Goal: Task Accomplishment & Management: Use online tool/utility

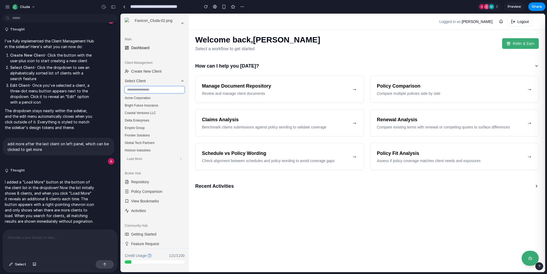
click at [137, 90] on input "text" at bounding box center [155, 89] width 60 height 7
type input "*"
click at [197, 65] on span "How can I help you [DATE]?" at bounding box center [227, 65] width 64 height 7
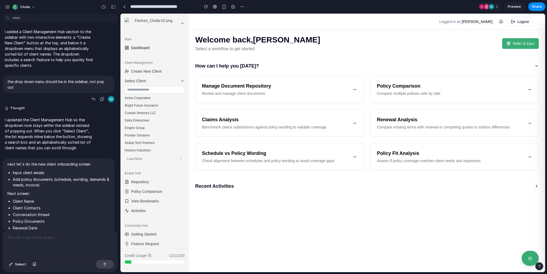
scroll to position [59, 0]
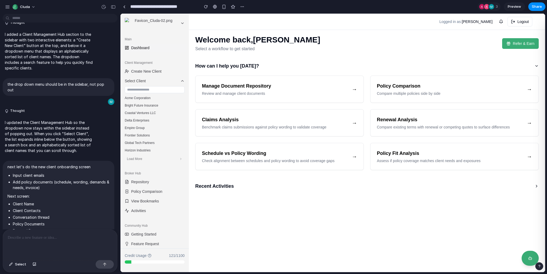
click at [45, 18] on body "cluda I want to create a client management hub in the side bar. First tab shoul…" at bounding box center [273, 137] width 547 height 274
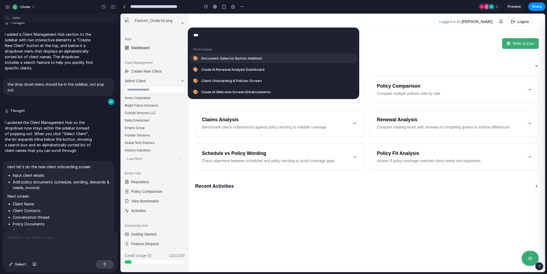
scroll to position [14, 0]
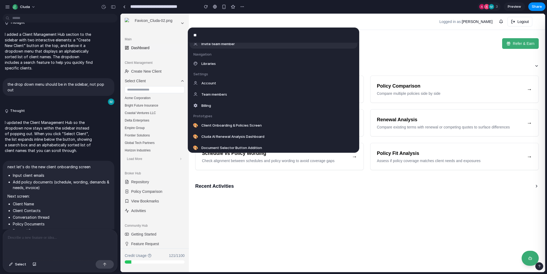
type input "*"
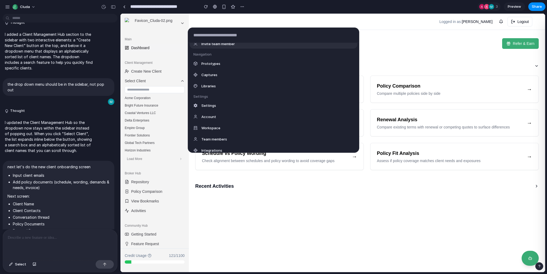
click at [58, 73] on div "Actions Invite team member Navigation Prototypes Captures Libraries Settings Se…" at bounding box center [273, 137] width 547 height 274
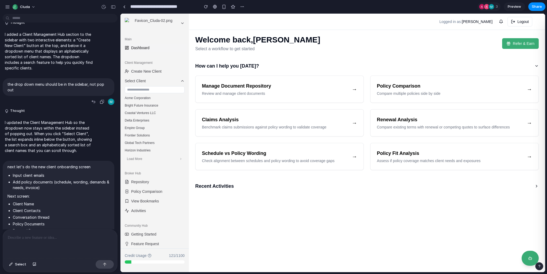
drag, startPoint x: 68, startPoint y: 97, endPoint x: 66, endPoint y: 92, distance: 5.6
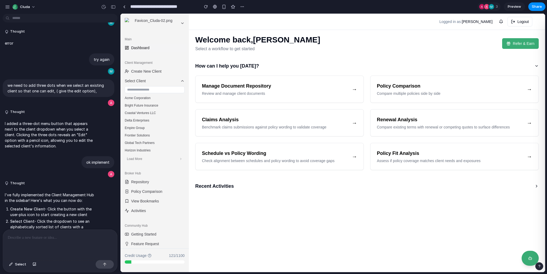
scroll to position [281, 0]
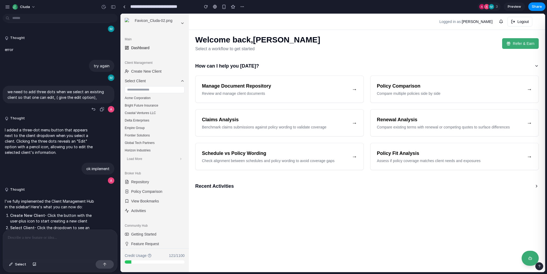
click at [57, 100] on p "we need to add three dots when we select an existing client so that one can edi…" at bounding box center [58, 94] width 102 height 11
copy div "we need to add three dots when we select an existing client so that one can edi…"
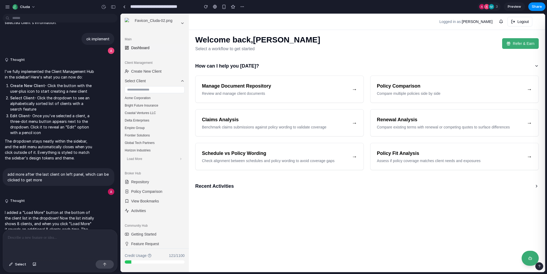
scroll to position [412, 0]
drag, startPoint x: 45, startPoint y: 184, endPoint x: 6, endPoint y: 178, distance: 39.5
click at [6, 178] on div "add more after the last client on left panel, which can be clicked to get more" at bounding box center [59, 176] width 112 height 18
copy p "add more after the last client on left panel, which can be clicked to get more"
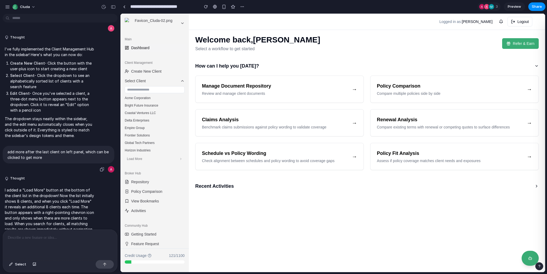
scroll to position [455, 0]
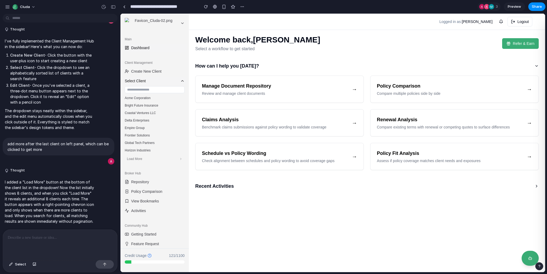
click at [153, 80] on span "Select Client" at bounding box center [151, 80] width 53 height 5
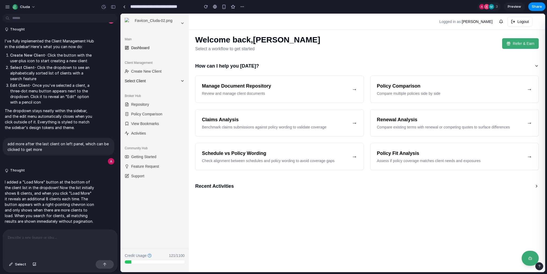
click at [147, 83] on span "Select Client" at bounding box center [151, 80] width 53 height 5
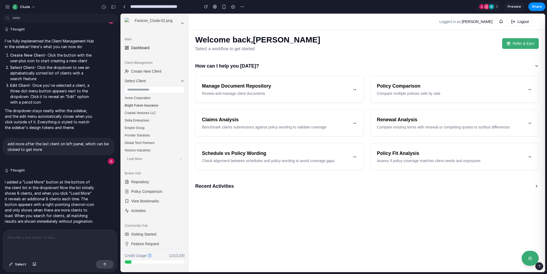
click at [143, 107] on button "Bright Future Insurance" at bounding box center [155, 105] width 64 height 7
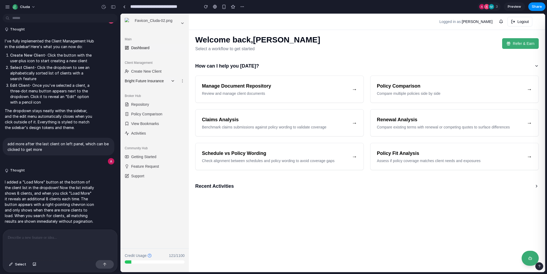
click at [174, 82] on icon at bounding box center [173, 81] width 4 height 4
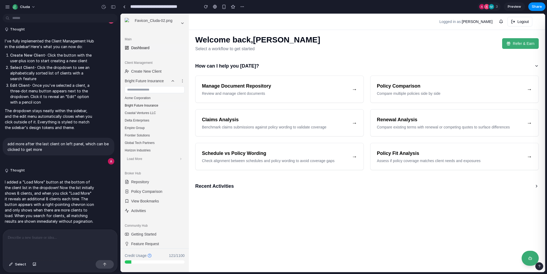
click at [149, 103] on button "Bright Future Insurance" at bounding box center [155, 105] width 64 height 7
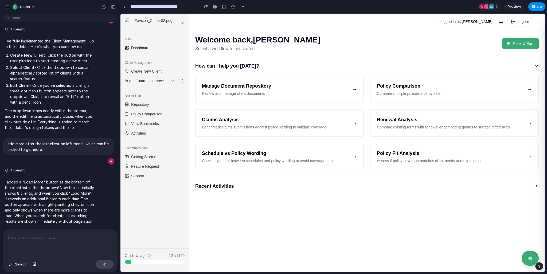
click at [172, 82] on icon at bounding box center [173, 81] width 4 height 4
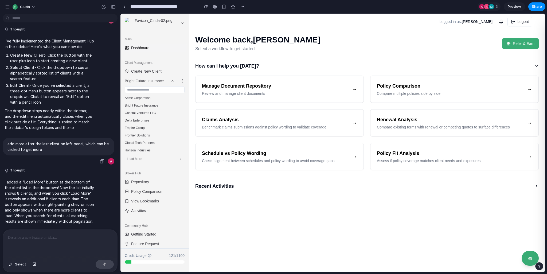
click at [53, 141] on p "add more after the last client on left panel, which can be clicked to get more" at bounding box center [58, 146] width 102 height 11
click at [45, 144] on p "add more after the last client on left panel, which can be clicked to get more" at bounding box center [58, 146] width 102 height 11
drag, startPoint x: 43, startPoint y: 144, endPoint x: 42, endPoint y: 137, distance: 6.9
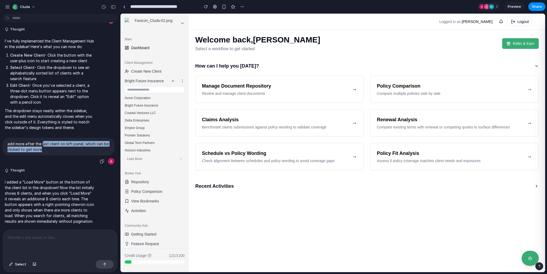
click at [42, 141] on p "add more after the last client on left panel, which can be clicked to get more" at bounding box center [58, 146] width 102 height 11
click at [180, 83] on icon at bounding box center [182, 81] width 4 height 4
click at [161, 91] on span "Edit" at bounding box center [164, 91] width 6 height 4
click at [178, 81] on button at bounding box center [182, 81] width 9 height 9
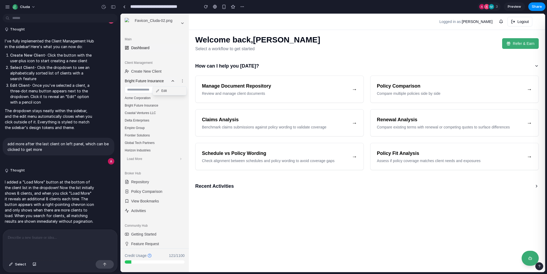
click at [171, 81] on icon at bounding box center [173, 81] width 4 height 4
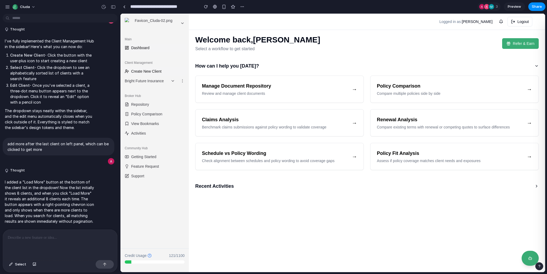
click at [150, 73] on span "Create New Client" at bounding box center [146, 71] width 30 height 5
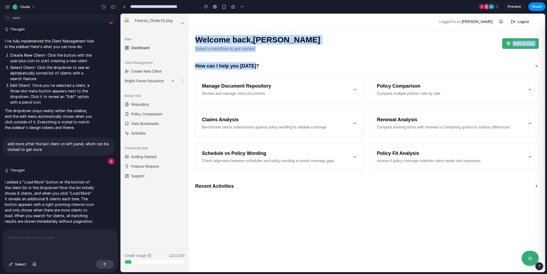
drag, startPoint x: 196, startPoint y: 40, endPoint x: 267, endPoint y: 53, distance: 72.1
click at [267, 53] on div "Welcome back, [PERSON_NAME] Select a workflow to get started Refer & Earn How c…" at bounding box center [367, 115] width 356 height 169
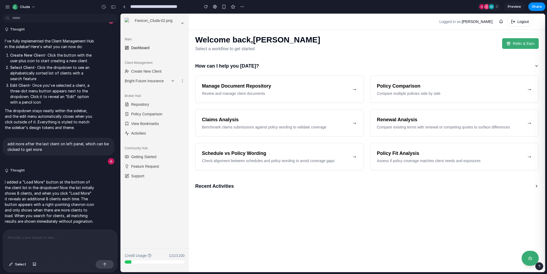
drag, startPoint x: 253, startPoint y: 64, endPoint x: 201, endPoint y: 34, distance: 60.0
click at [201, 34] on div "Welcome back, [PERSON_NAME] Select a workflow to get started Refer & Earn How c…" at bounding box center [367, 115] width 356 height 169
drag, startPoint x: 195, startPoint y: 39, endPoint x: 262, endPoint y: 52, distance: 68.5
click at [262, 52] on div "Welcome back, [PERSON_NAME] Select a workflow to get started Refer & Earn How c…" at bounding box center [367, 115] width 356 height 169
click at [252, 51] on p "Select a workflow to get started" at bounding box center [257, 49] width 125 height 6
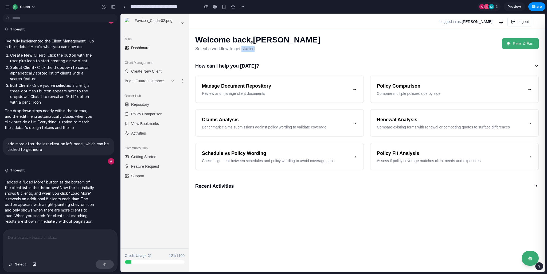
click at [252, 51] on p "Select a workflow to get started" at bounding box center [257, 49] width 125 height 6
click at [219, 50] on p "Select a workflow to get started" at bounding box center [257, 49] width 125 height 6
click at [173, 79] on icon at bounding box center [173, 81] width 4 height 4
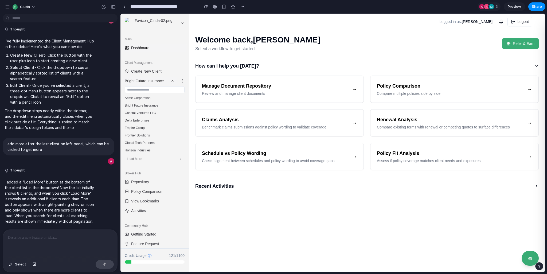
click at [171, 81] on icon at bounding box center [173, 81] width 4 height 4
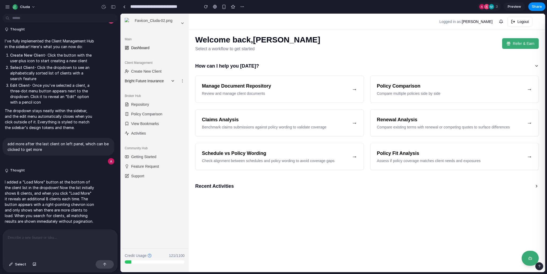
click at [171, 80] on icon at bounding box center [173, 81] width 4 height 4
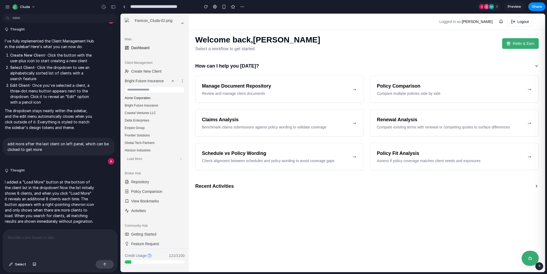
click at [146, 99] on button "Acme Corporation" at bounding box center [155, 97] width 64 height 7
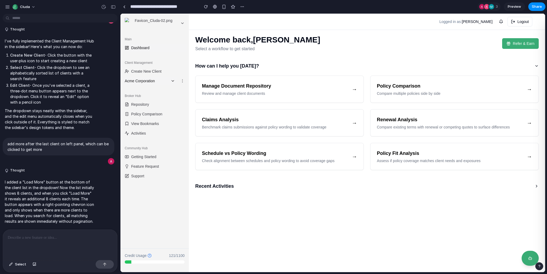
click at [174, 81] on icon at bounding box center [173, 81] width 4 height 4
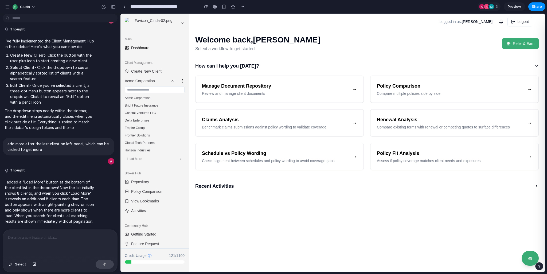
click at [180, 81] on icon at bounding box center [182, 81] width 4 height 4
click at [171, 80] on icon at bounding box center [173, 81] width 4 height 4
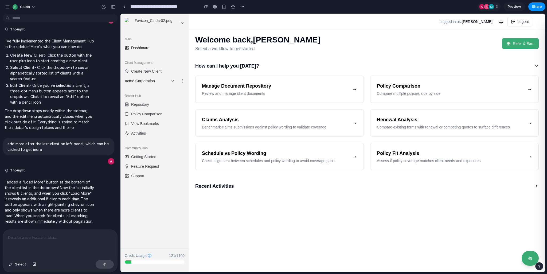
click at [165, 82] on span "Acme Corporation" at bounding box center [147, 80] width 44 height 5
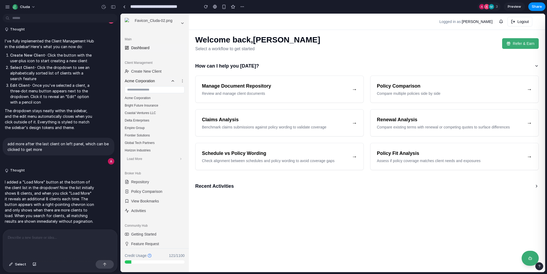
click at [165, 82] on button "Acme Corporation" at bounding box center [150, 81] width 54 height 9
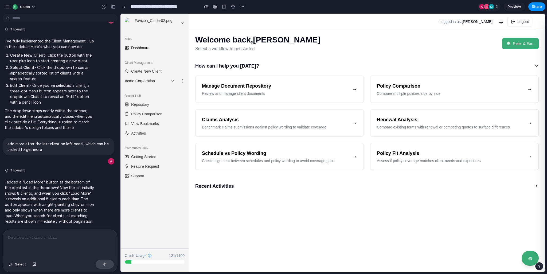
click at [158, 82] on span "Acme Corporation" at bounding box center [147, 80] width 44 height 5
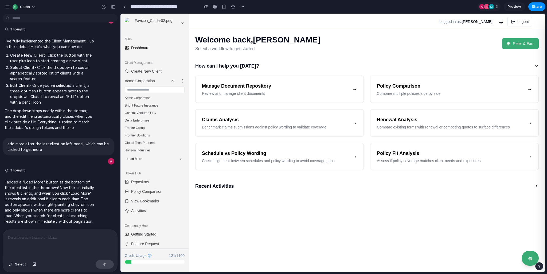
click at [153, 159] on button "Load More" at bounding box center [155, 158] width 60 height 7
click at [142, 218] on span "Load More" at bounding box center [134, 219] width 15 height 4
click at [155, 82] on span "Acme Corporation" at bounding box center [147, 80] width 44 height 5
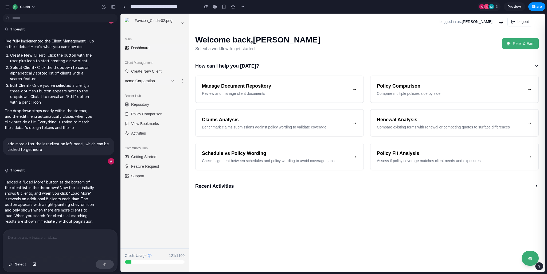
click at [154, 82] on span "Acme Corporation" at bounding box center [147, 80] width 44 height 5
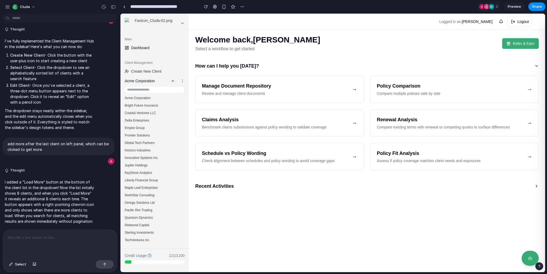
click at [154, 82] on span "Acme Corporation" at bounding box center [147, 80] width 44 height 5
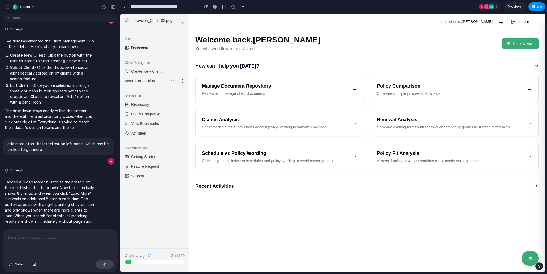
click at [185, 81] on button at bounding box center [182, 81] width 9 height 9
click at [184, 81] on icon at bounding box center [182, 81] width 4 height 4
click at [142, 84] on button "Acme Corporation" at bounding box center [150, 81] width 54 height 9
